Goal: Task Accomplishment & Management: Complete application form

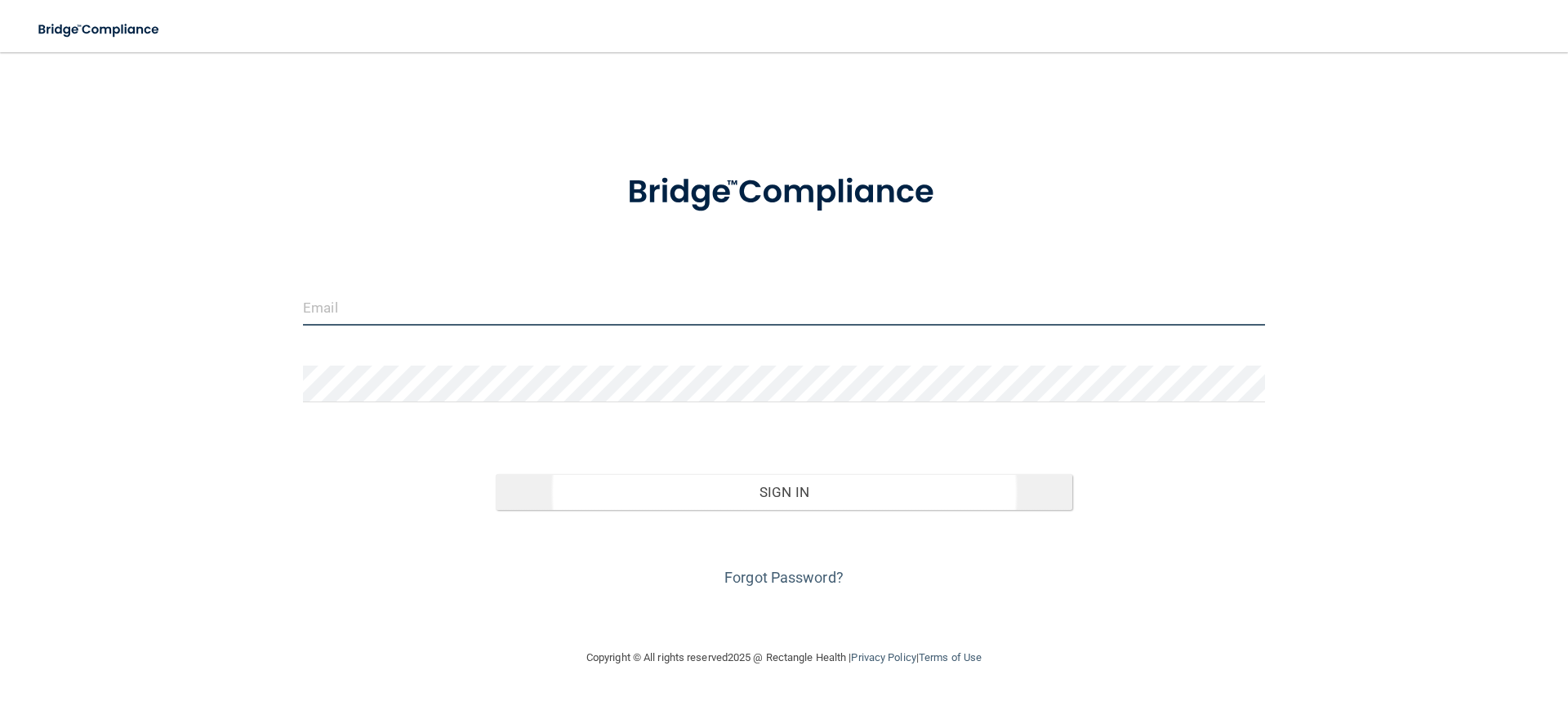
type input "[EMAIL_ADDRESS][DOMAIN_NAME]"
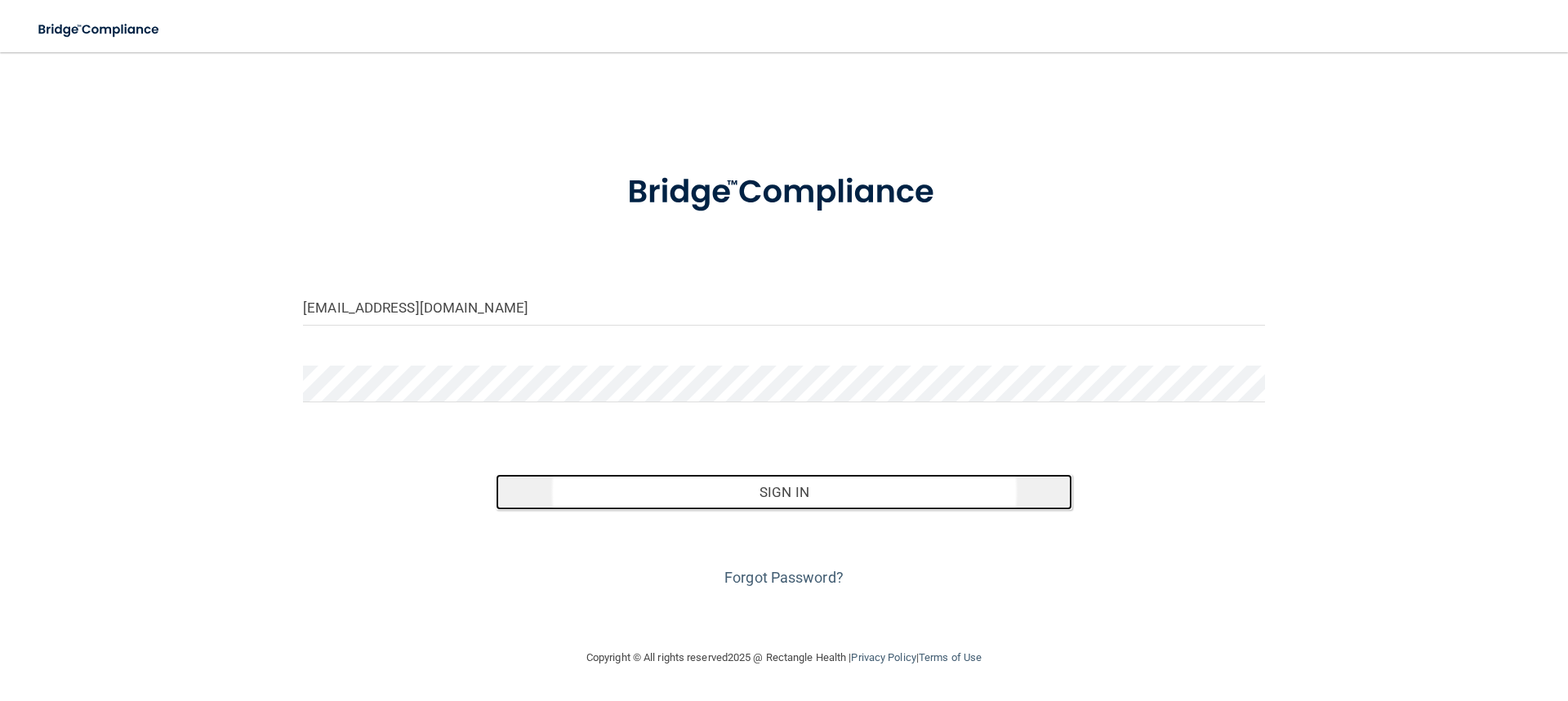
click at [760, 492] on button "Sign In" at bounding box center [784, 492] width 577 height 36
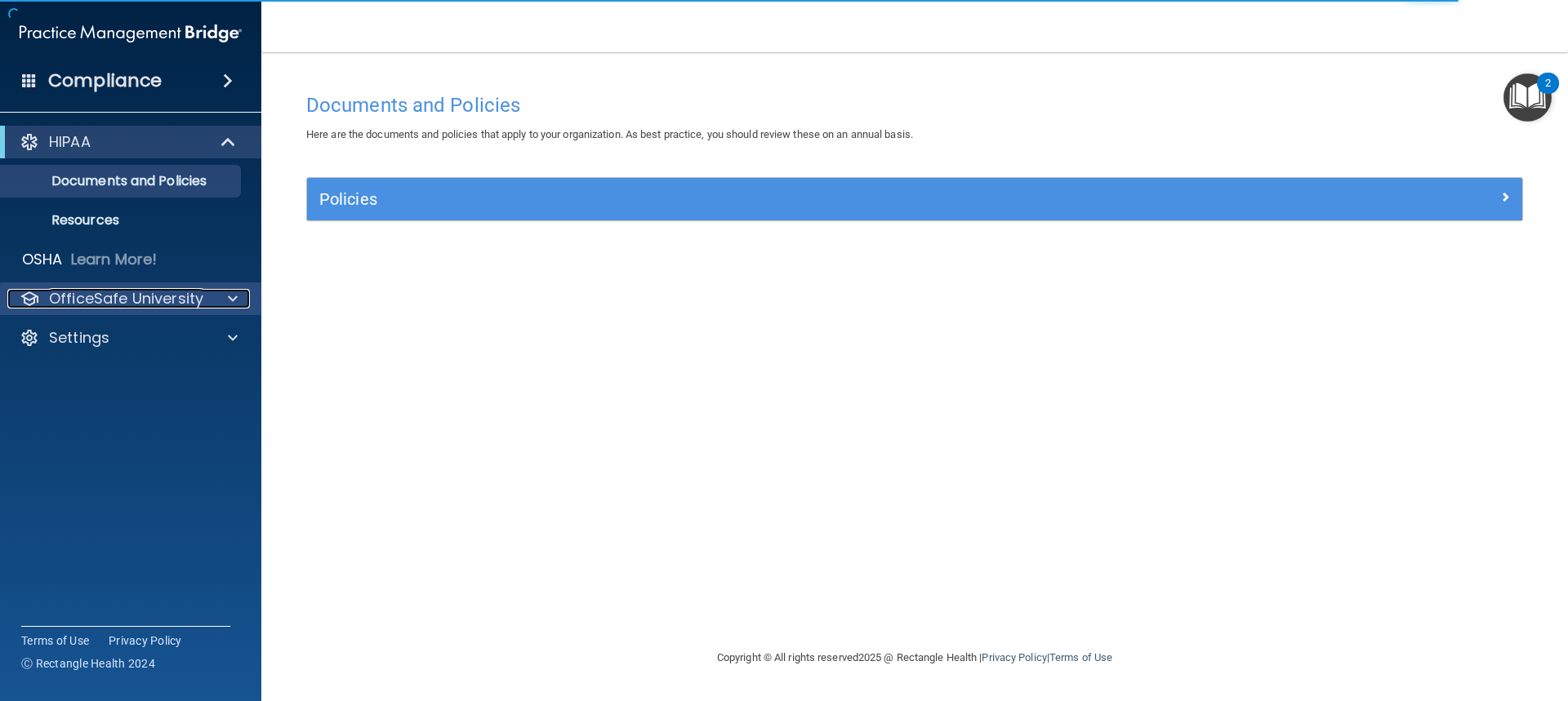
click at [138, 294] on p "OfficeSafe University" at bounding box center [126, 299] width 154 height 20
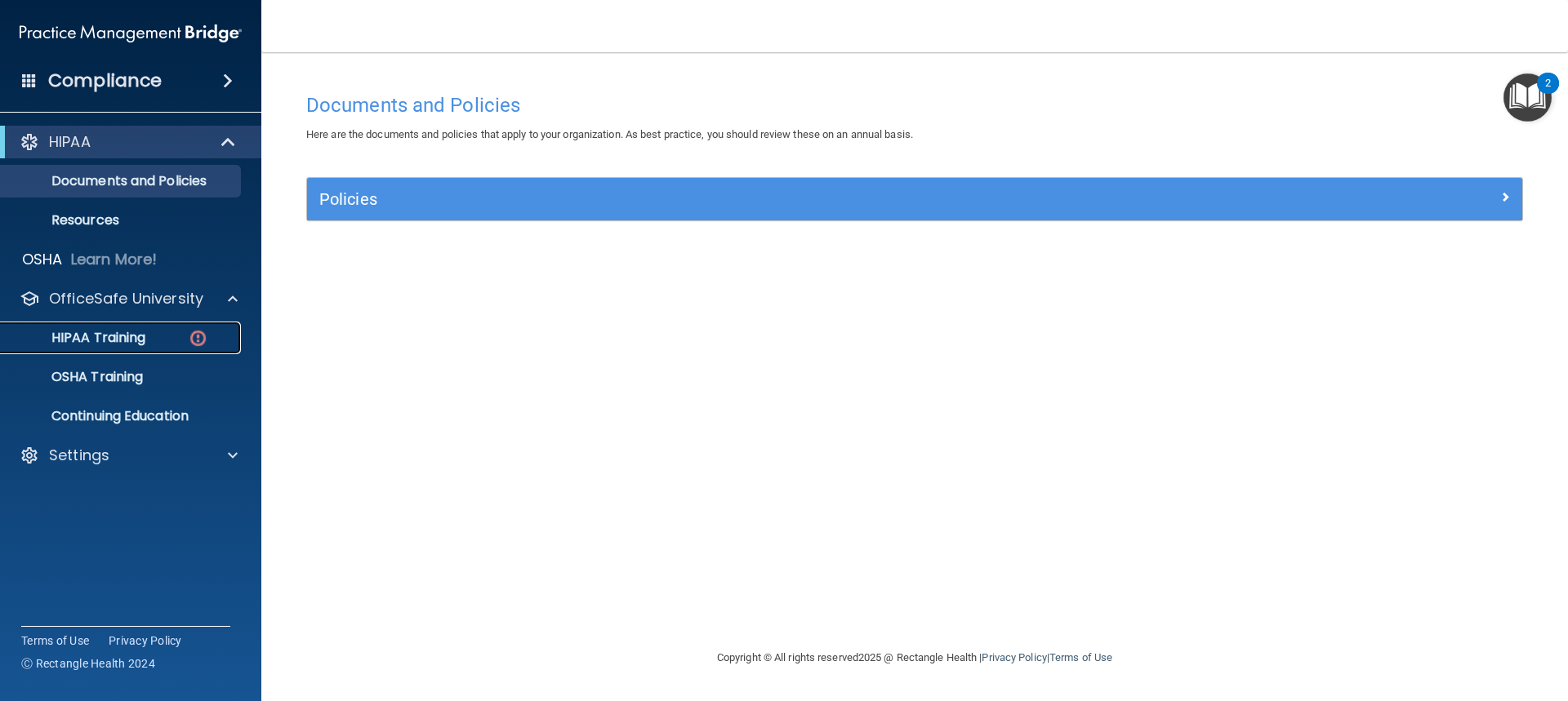
click at [144, 331] on p "HIPAA Training" at bounding box center [78, 338] width 134 height 17
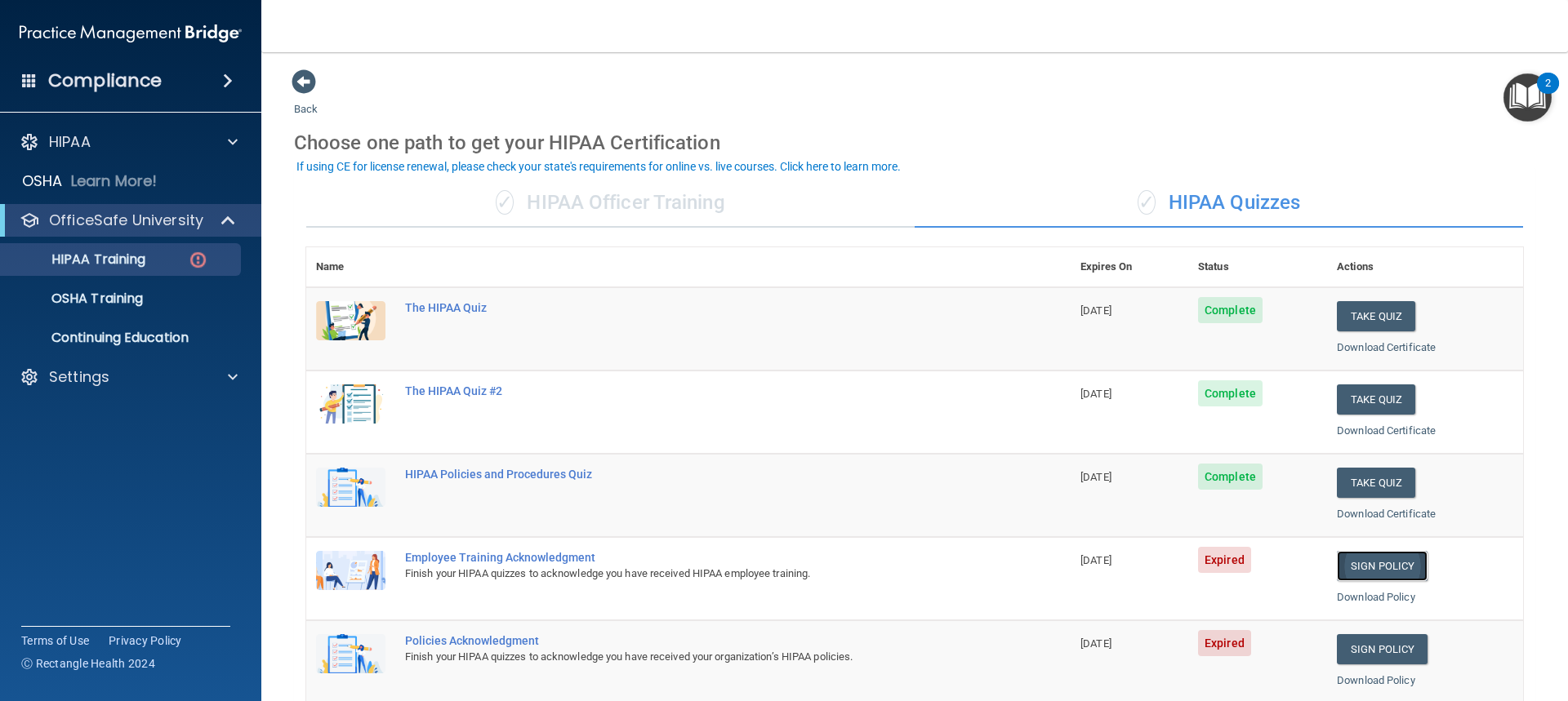
click at [1357, 561] on link "Sign Policy" at bounding box center [1382, 566] width 91 height 31
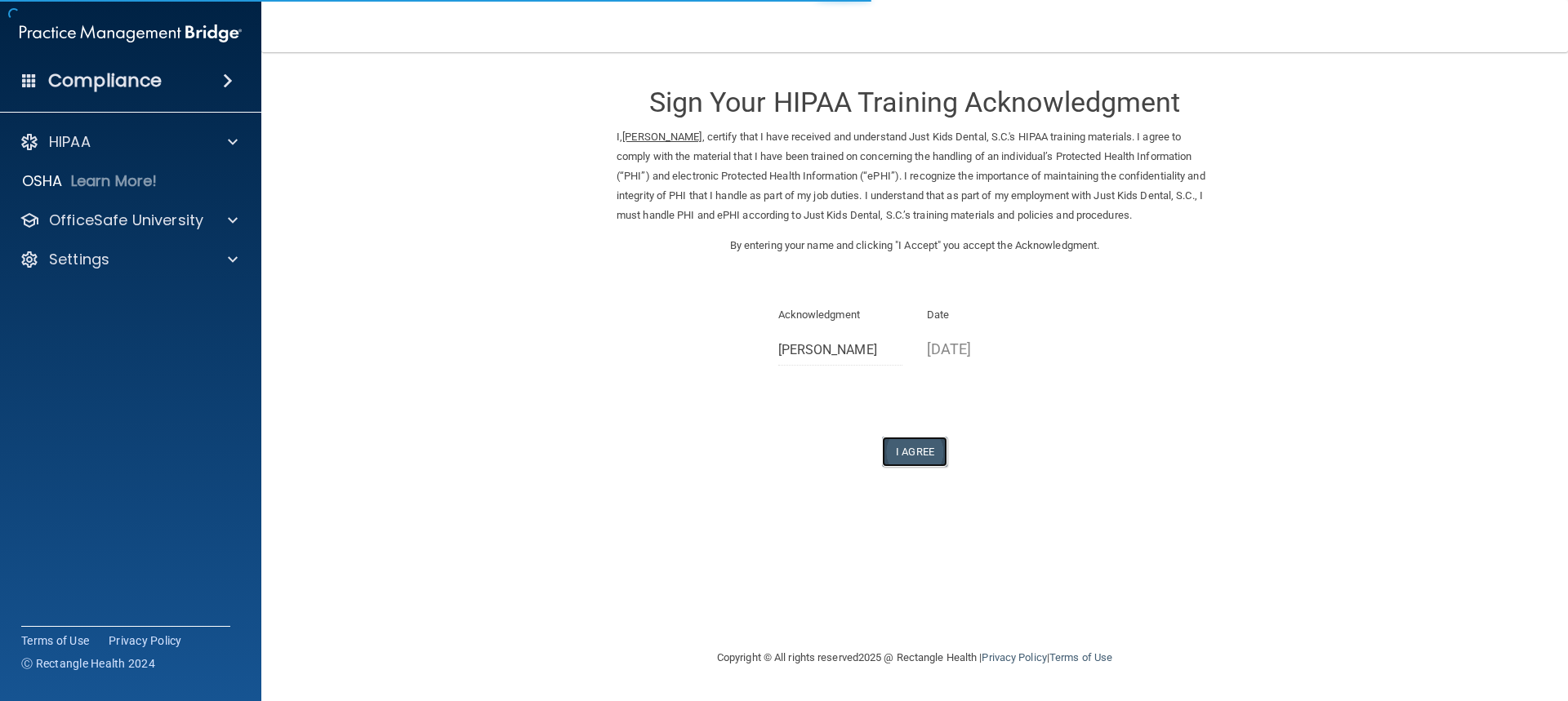
click at [925, 456] on button "I Agree" at bounding box center [915, 451] width 65 height 31
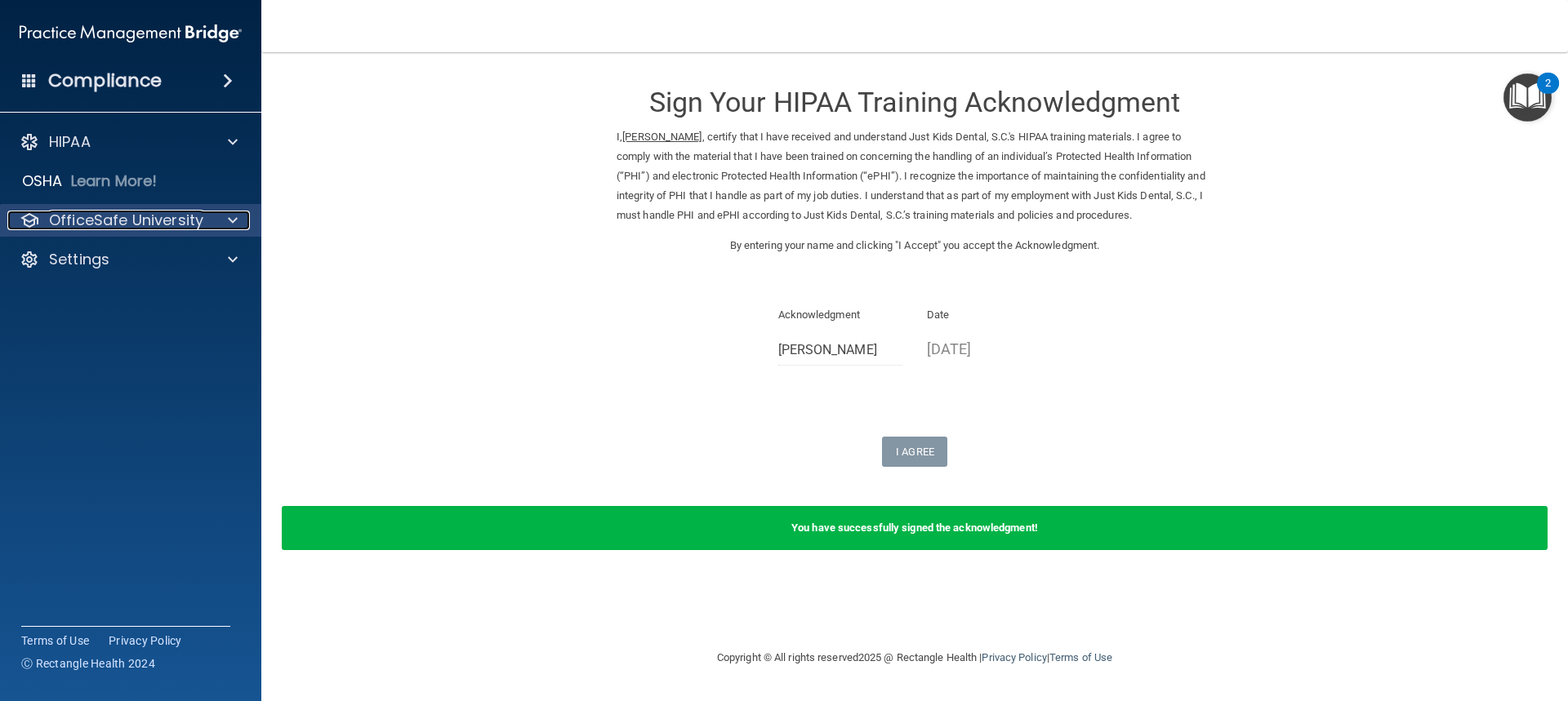
click at [129, 211] on p "OfficeSafe University" at bounding box center [126, 220] width 154 height 20
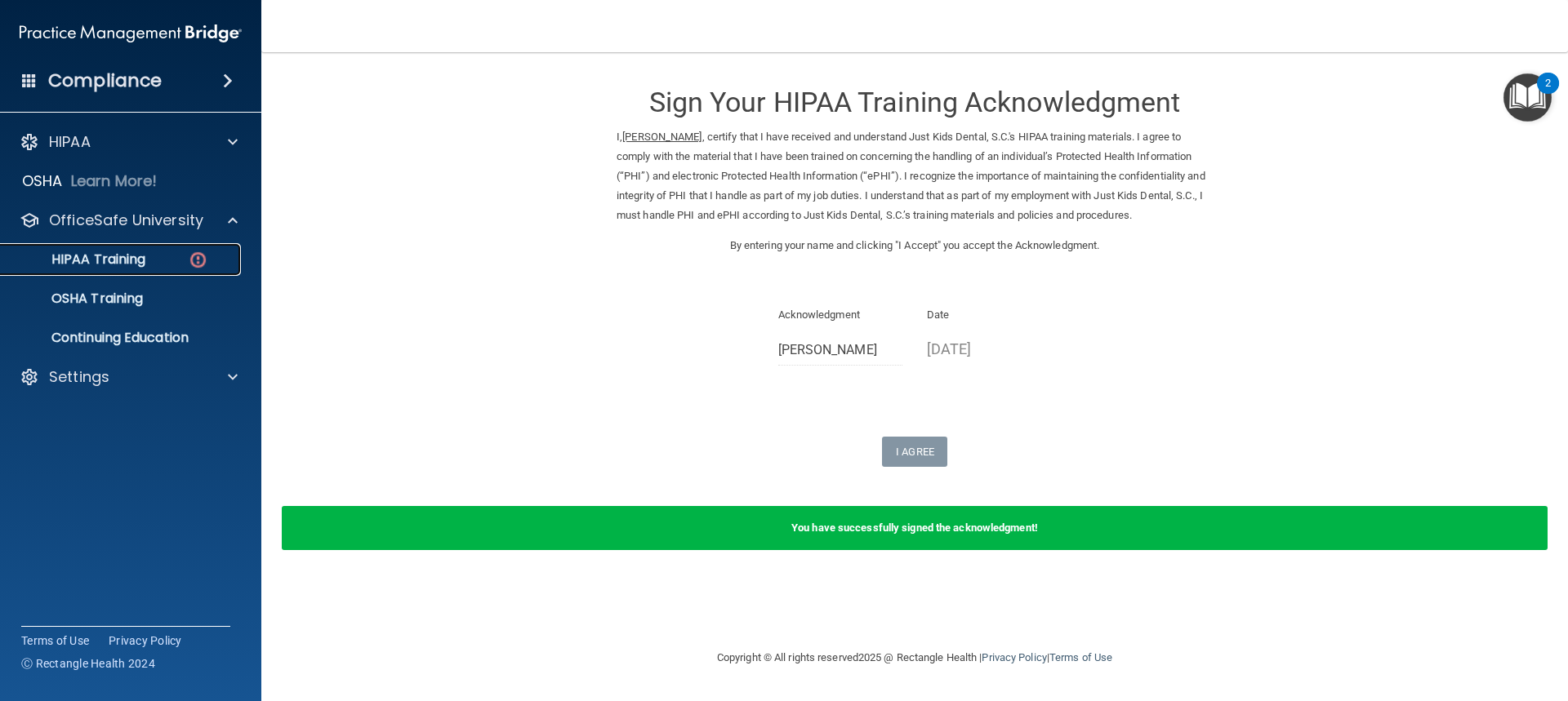
click at [162, 249] on link "HIPAA Training" at bounding box center [112, 259] width 257 height 33
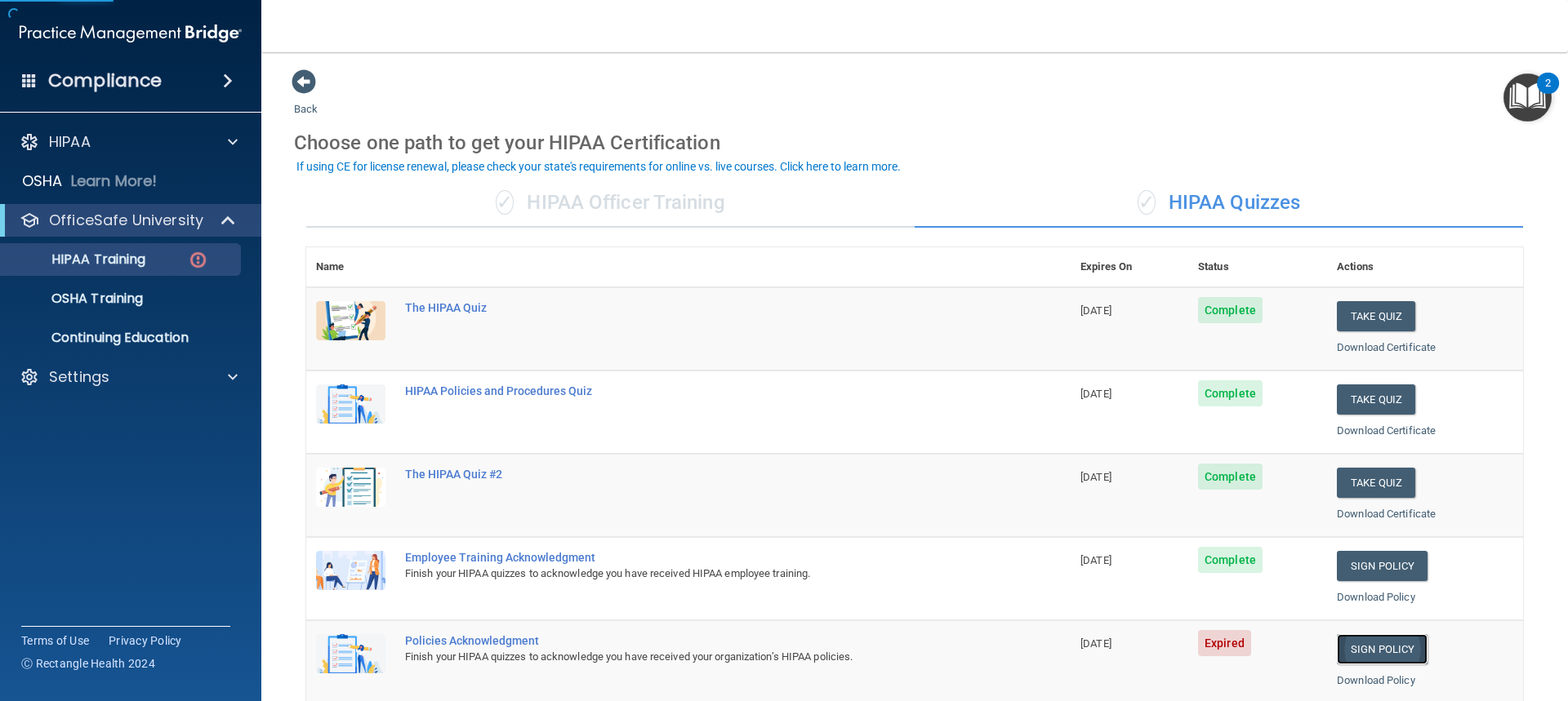
click at [1380, 641] on link "Sign Policy" at bounding box center [1382, 649] width 91 height 31
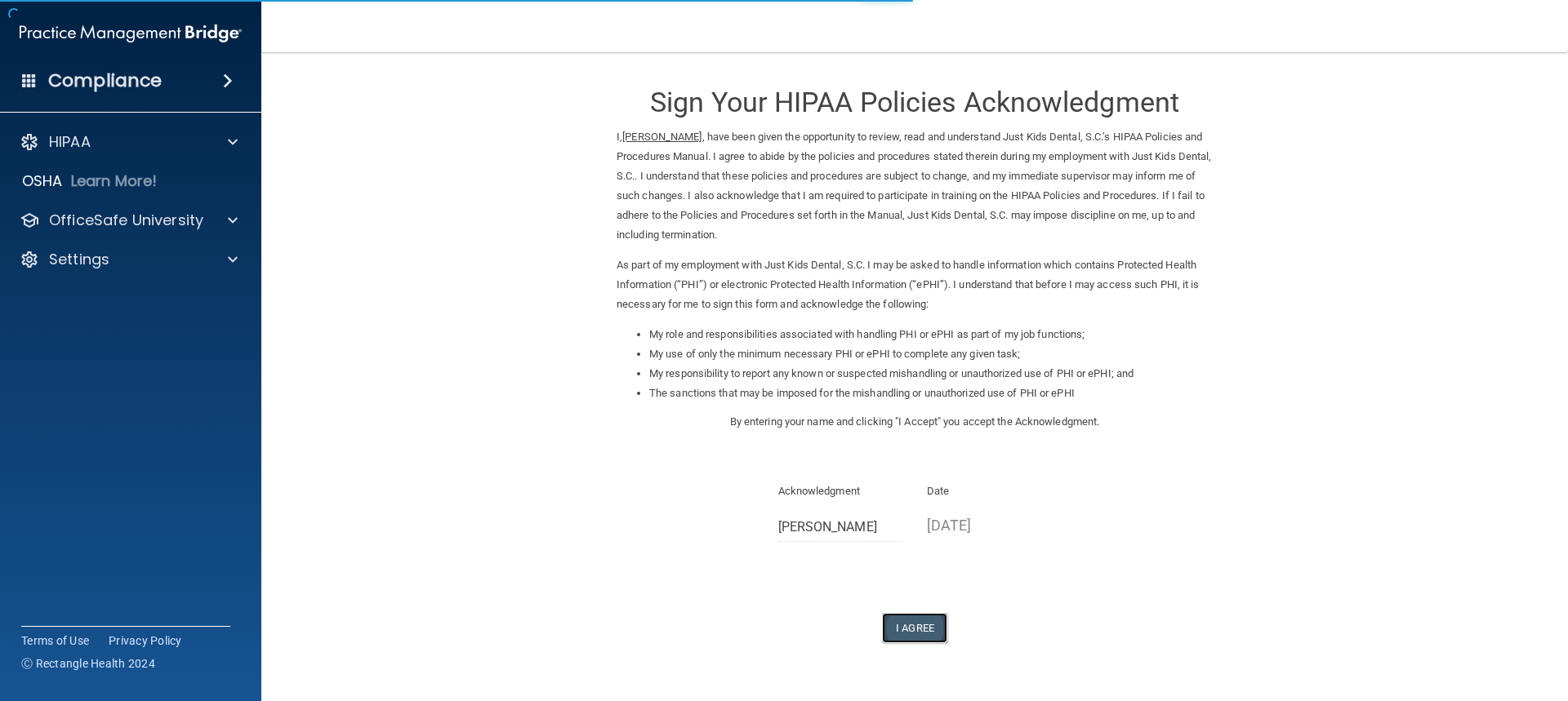
click at [919, 622] on button "I Agree" at bounding box center [915, 628] width 65 height 31
